Goal: Navigation & Orientation: Find specific page/section

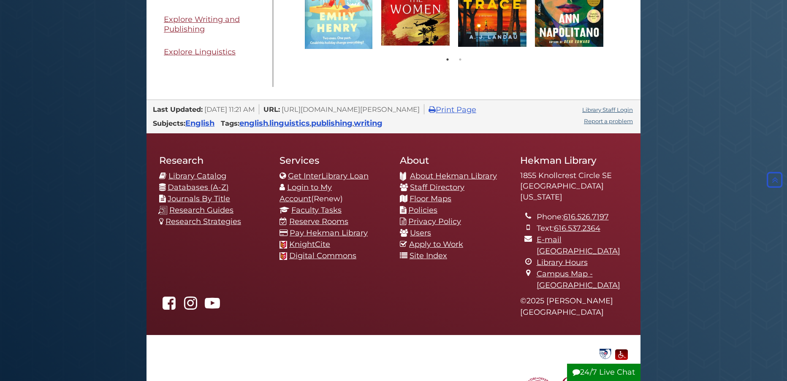
scroll to position [676, 0]
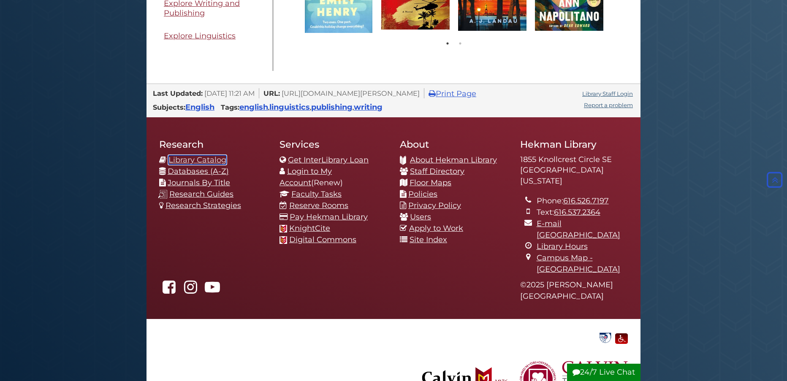
click at [202, 161] on link "Library Catalog" at bounding box center [197, 159] width 58 height 9
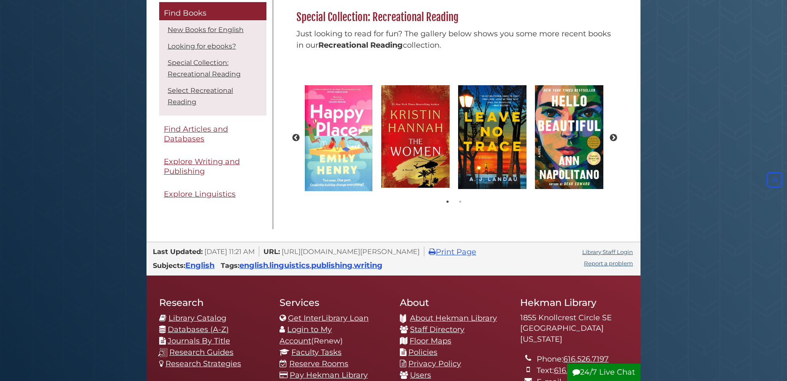
scroll to position [591, 0]
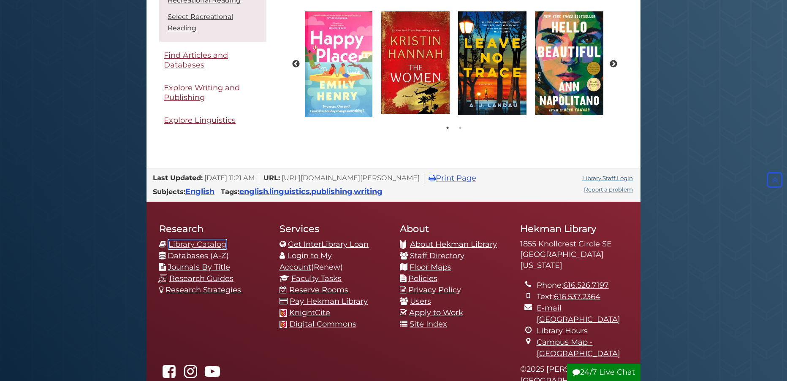
click at [198, 245] on link "Library Catalog" at bounding box center [197, 244] width 58 height 9
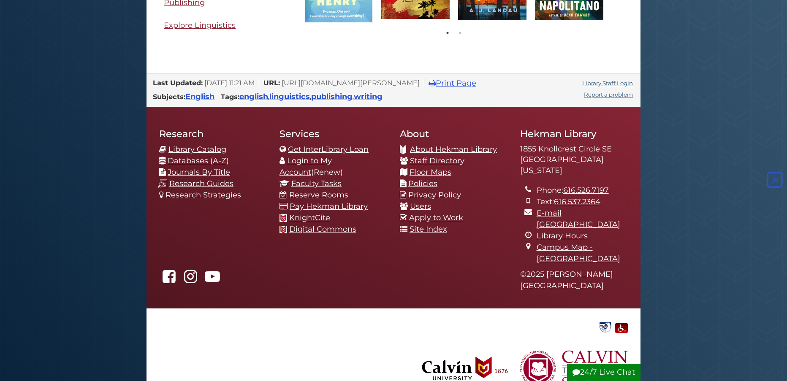
scroll to position [695, 0]
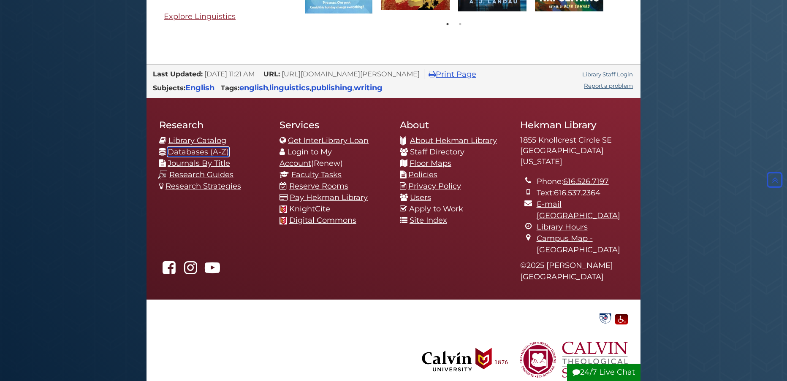
click at [199, 152] on link "Databases (A-Z)" at bounding box center [198, 151] width 61 height 9
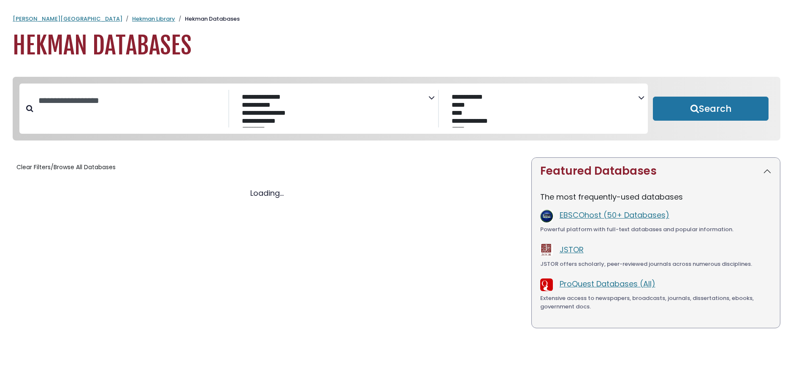
select select "Database Subject Filter"
select select "Database Vendors Filter"
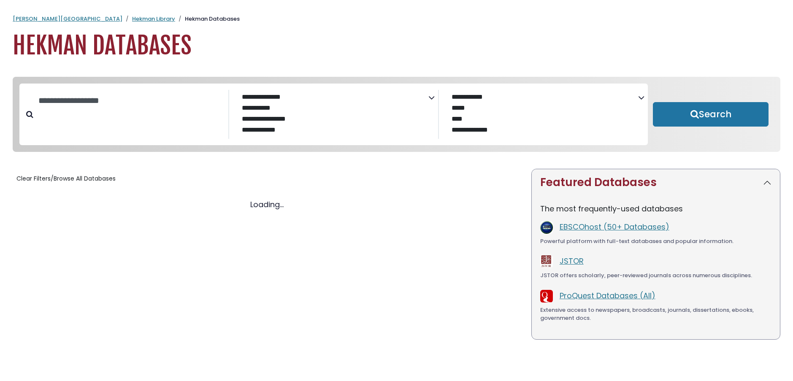
select select "Database Subject Filter"
select select "Database Vendors Filter"
select select "Database Subject Filter"
select select "Database Vendors Filter"
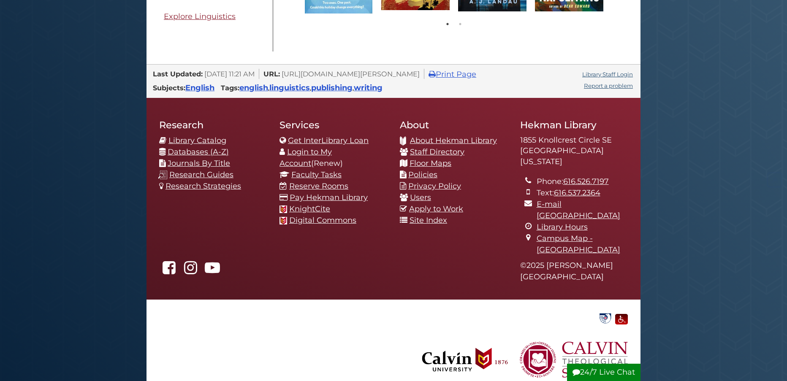
scroll to position [114, 324]
click at [194, 139] on link "Library Catalog" at bounding box center [197, 140] width 58 height 9
